Goal: Task Accomplishment & Management: Manage account settings

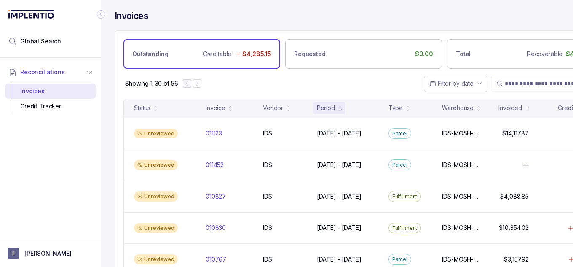
click at [52, 255] on button "[PERSON_NAME]" at bounding box center [51, 253] width 86 height 12
click at [58, 236] on p "Logout" at bounding box center [56, 235] width 70 height 8
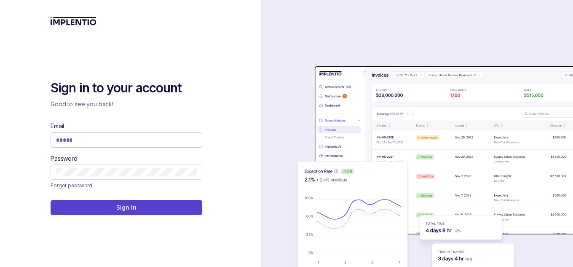
click at [123, 143] on input "Email" at bounding box center [126, 140] width 141 height 8
type input "**********"
